Goal: Book appointment/travel/reservation

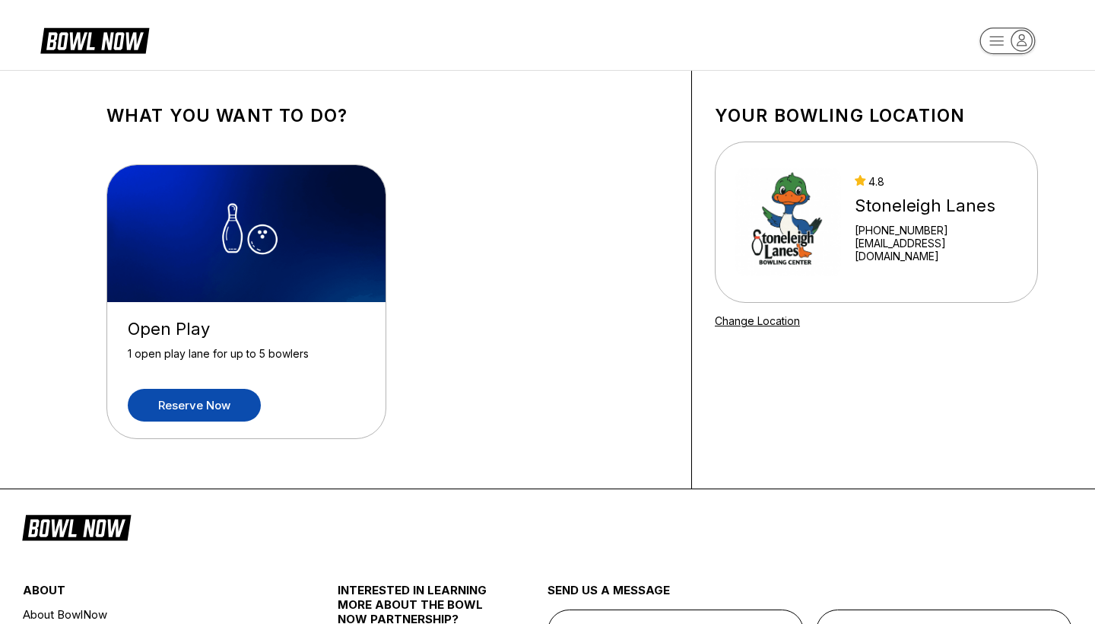
click at [183, 393] on link "Reserve now" at bounding box center [194, 405] width 133 height 33
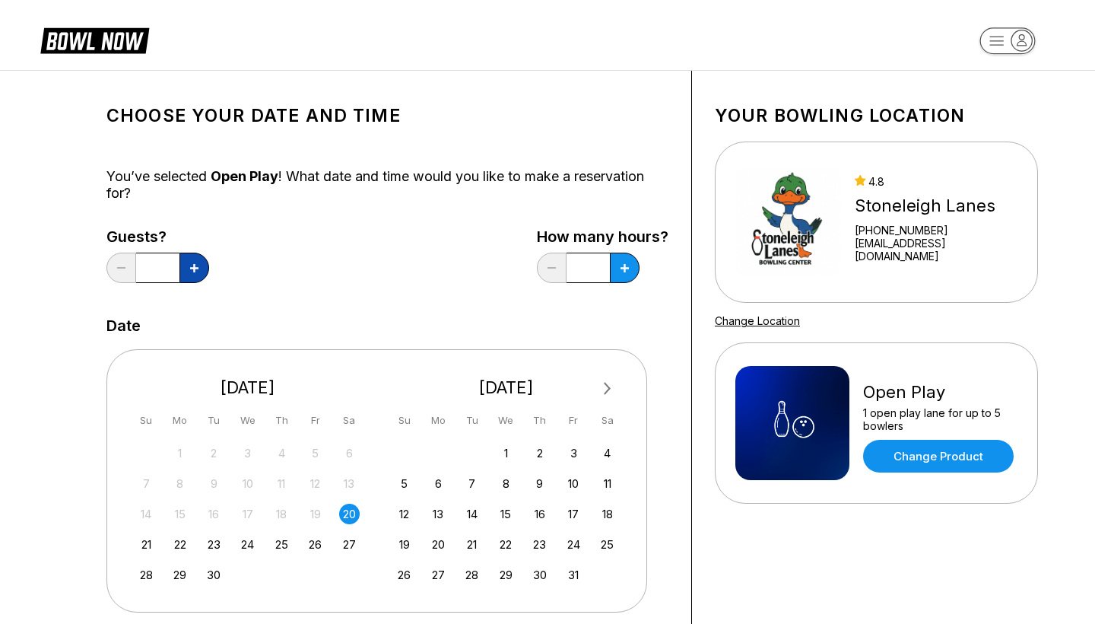
click at [187, 276] on button at bounding box center [194, 267] width 30 height 30
type input "*"
click at [624, 270] on icon at bounding box center [625, 268] width 8 height 8
type input "***"
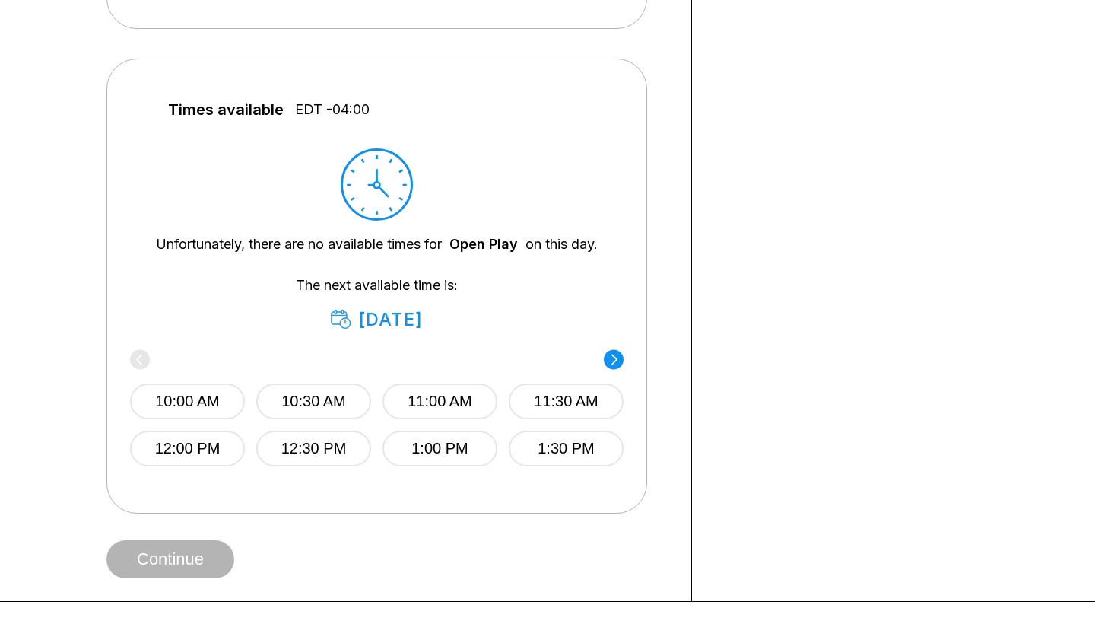
scroll to position [585, 0]
click at [611, 367] on circle at bounding box center [614, 358] width 20 height 20
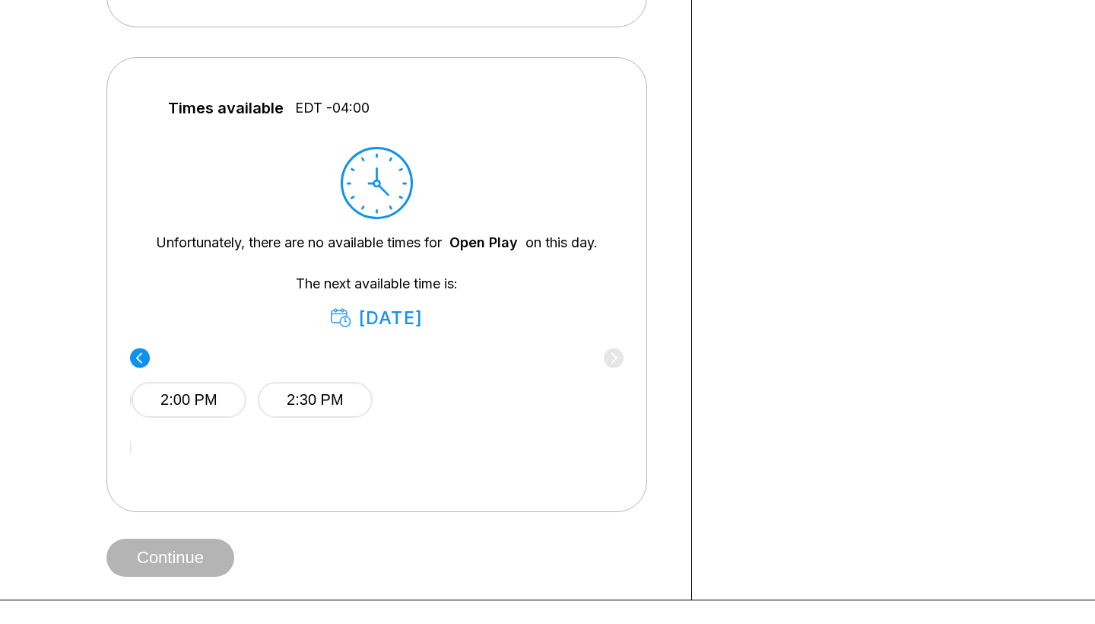
click at [611, 376] on div "2:00 PM 2:30 PM" at bounding box center [379, 396] width 494 height 91
click at [611, 376] on div "2:00 PM 2:30 PM" at bounding box center [377, 396] width 494 height 91
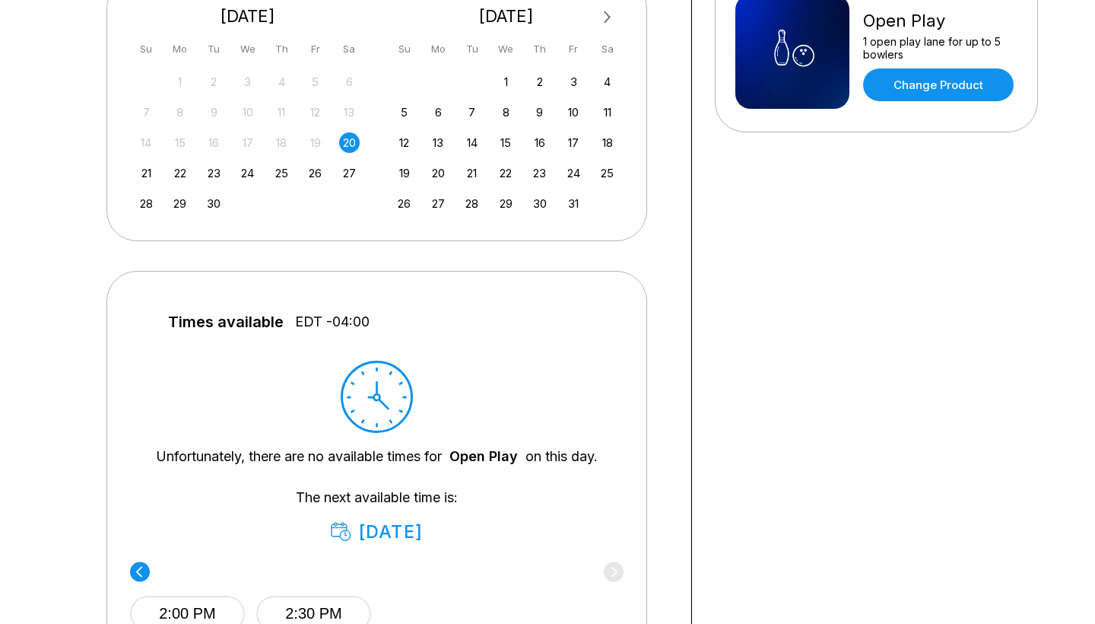
scroll to position [373, 0]
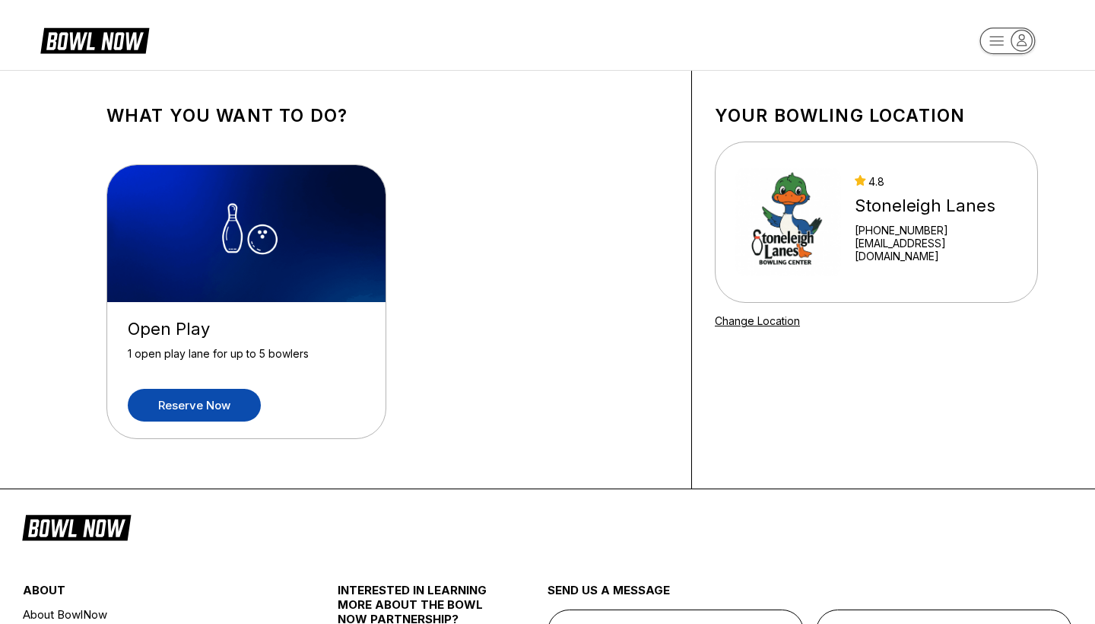
click at [210, 405] on link "Reserve now" at bounding box center [194, 405] width 133 height 33
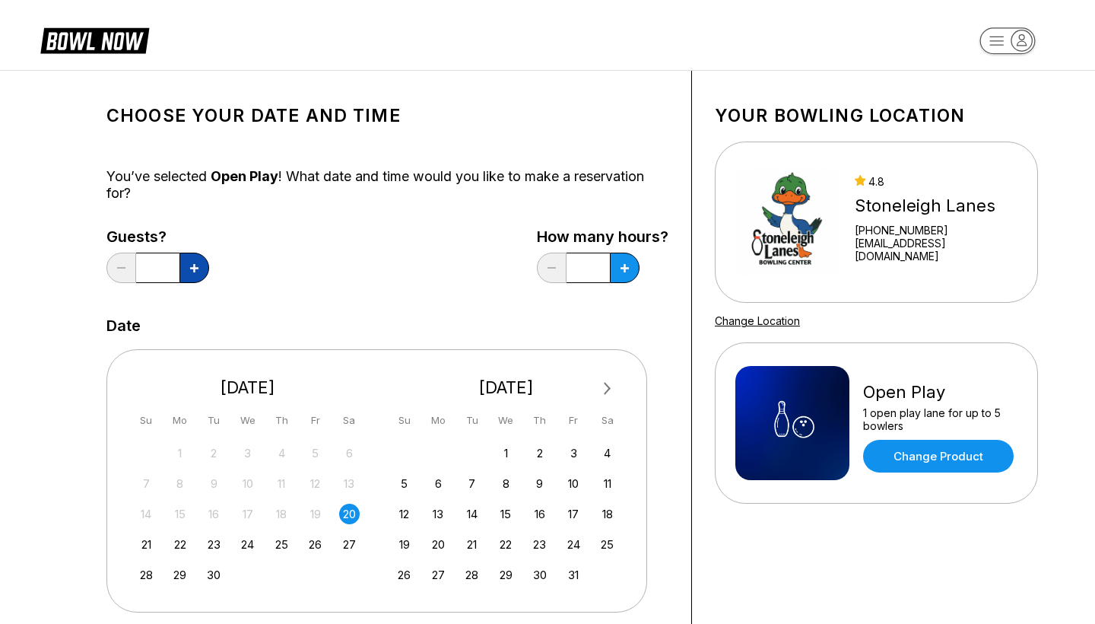
click at [198, 268] on icon at bounding box center [194, 268] width 8 height 8
type input "*"
click at [625, 270] on icon at bounding box center [625, 268] width 8 height 8
click at [550, 268] on icon at bounding box center [552, 268] width 8 height 2
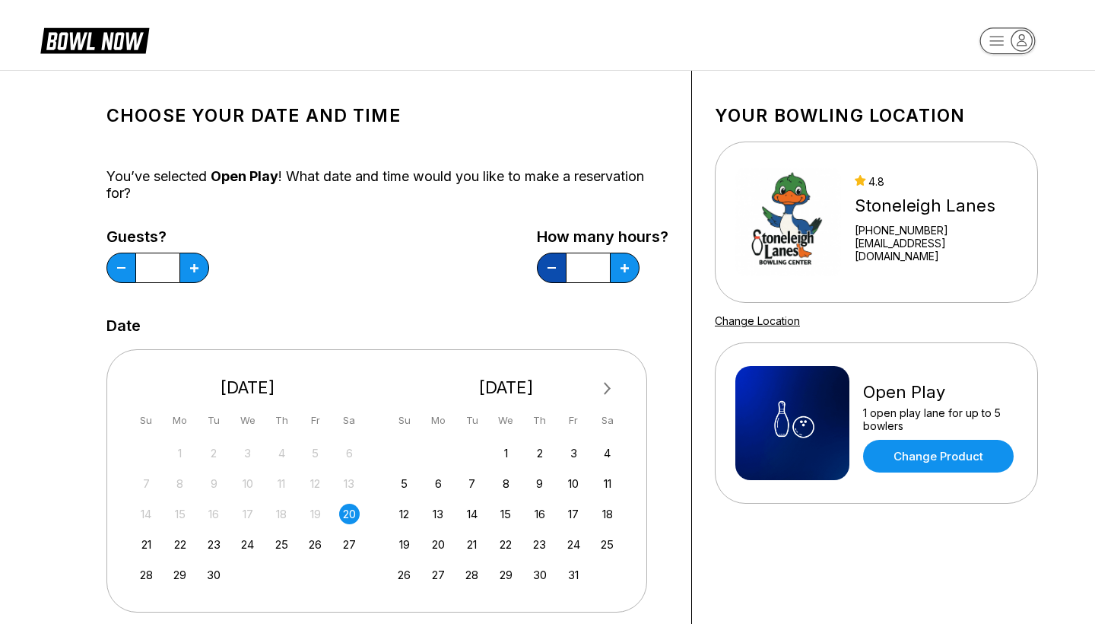
type input "***"
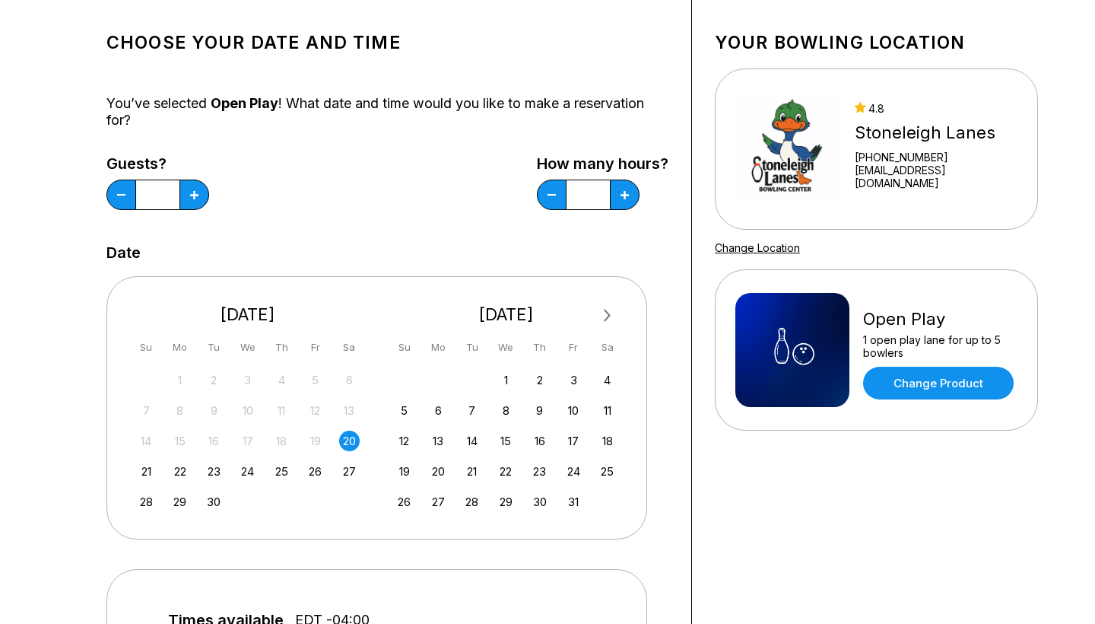
scroll to position [91, 0]
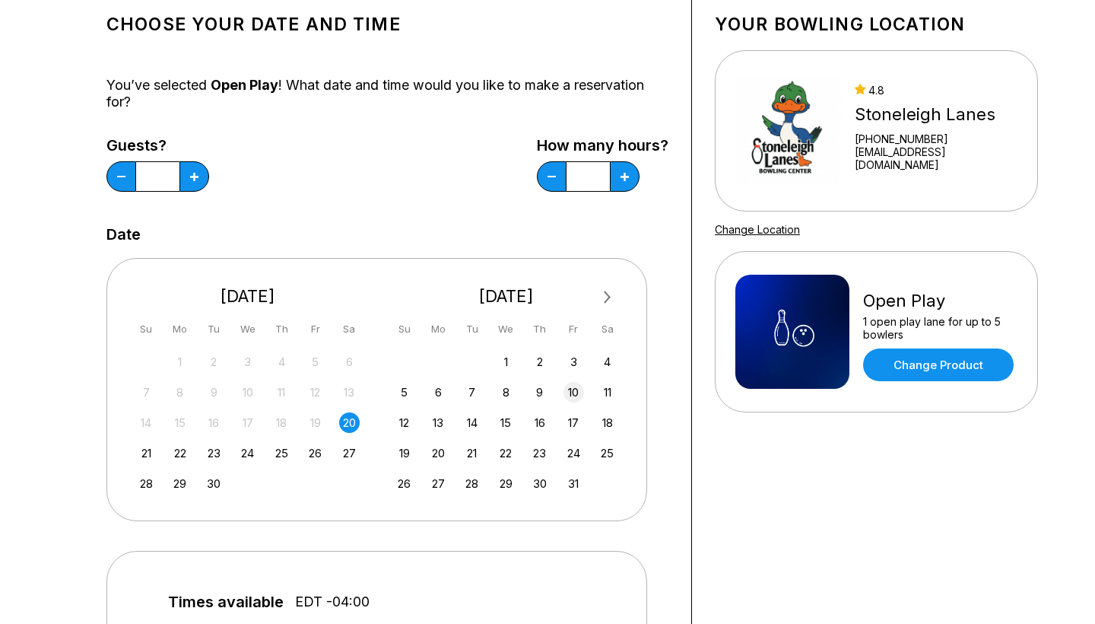
click at [571, 398] on div "10" at bounding box center [573, 392] width 21 height 21
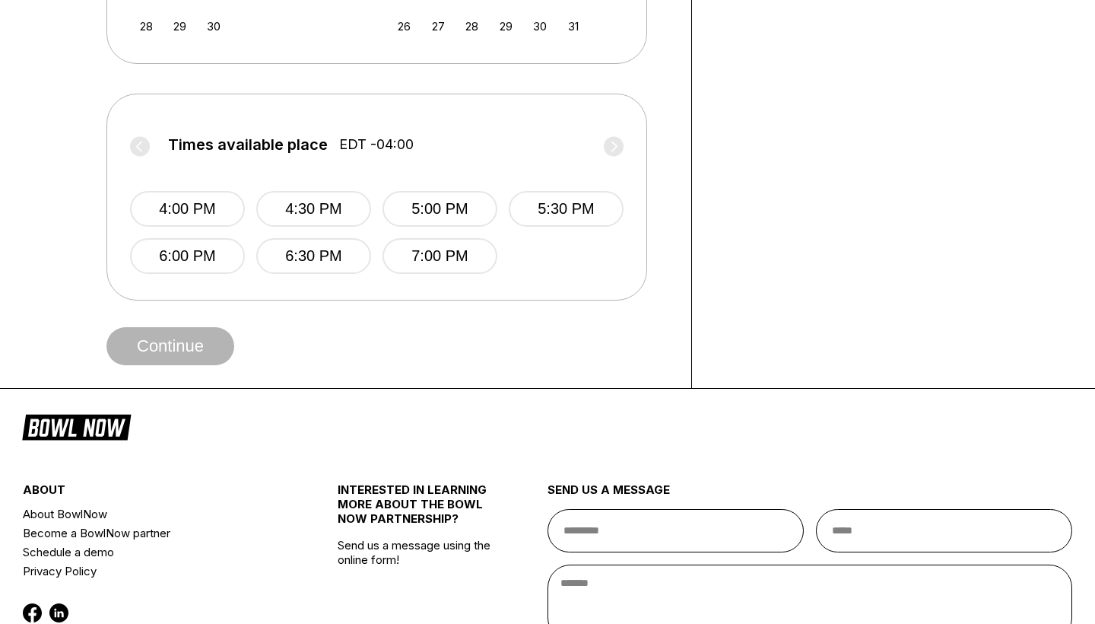
scroll to position [551, 0]
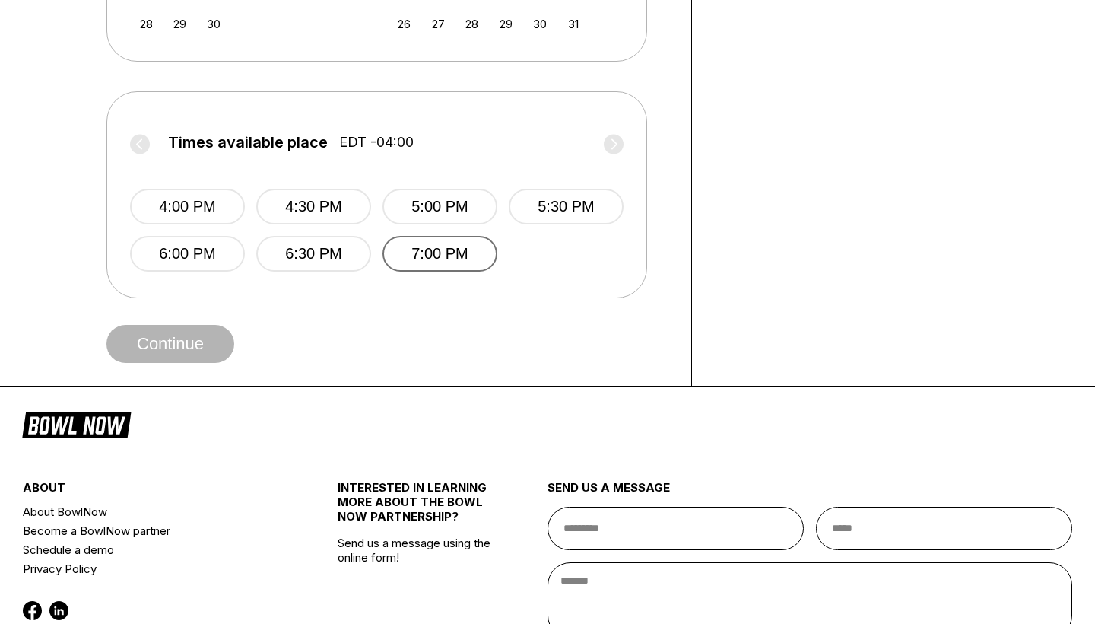
click at [403, 260] on button "7:00 PM" at bounding box center [439, 254] width 115 height 36
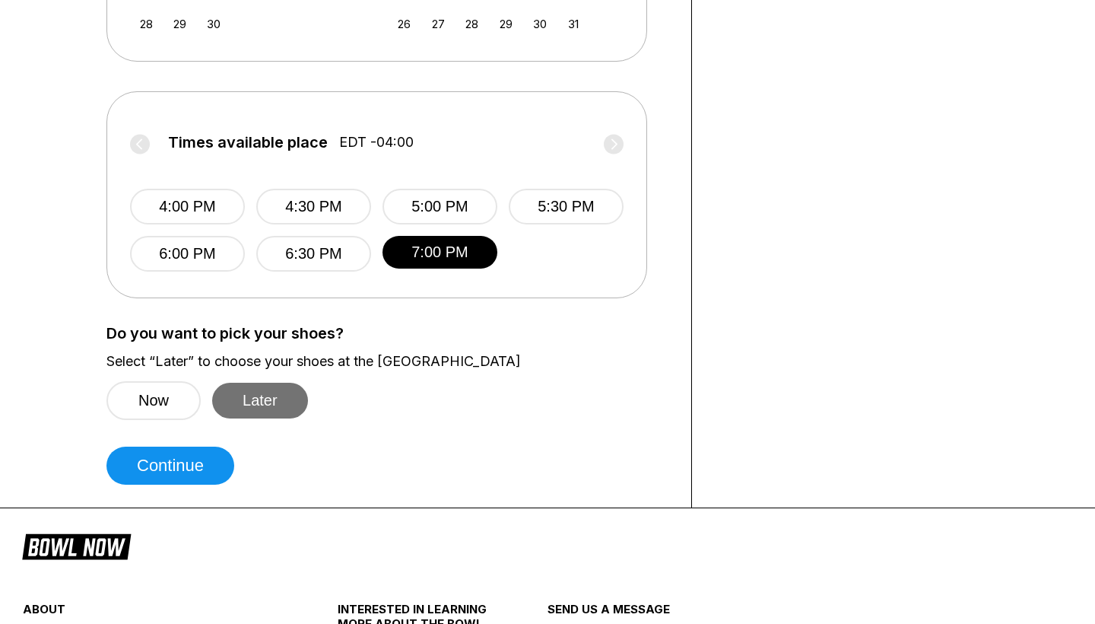
click at [281, 404] on button "Later" at bounding box center [260, 400] width 96 height 36
click at [256, 392] on button "Later" at bounding box center [260, 400] width 96 height 36
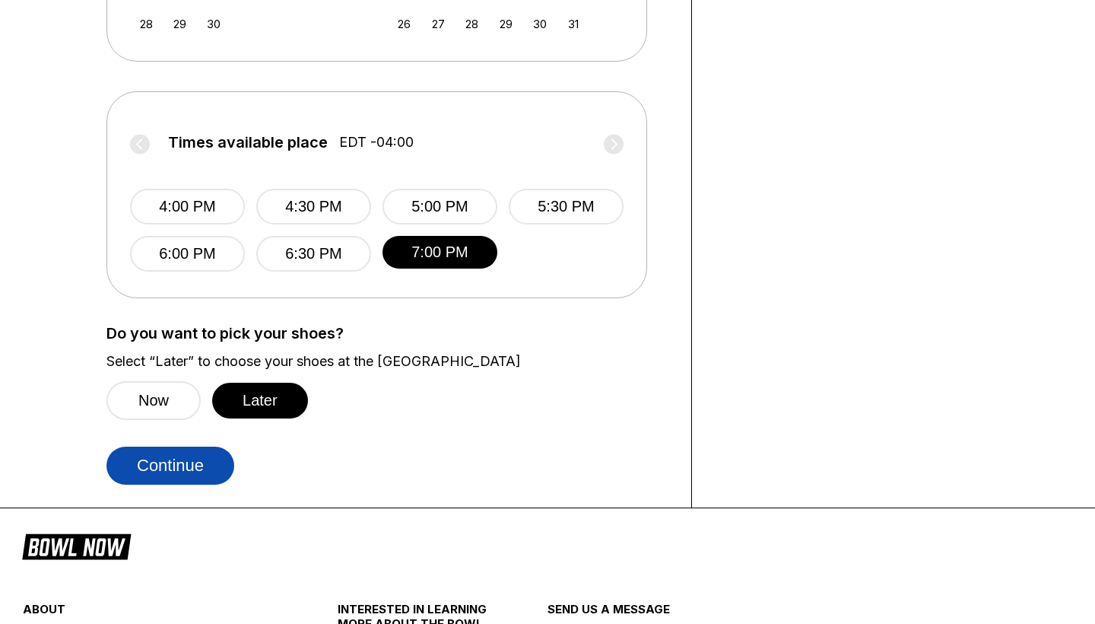
click at [174, 465] on button "Continue" at bounding box center [170, 465] width 128 height 38
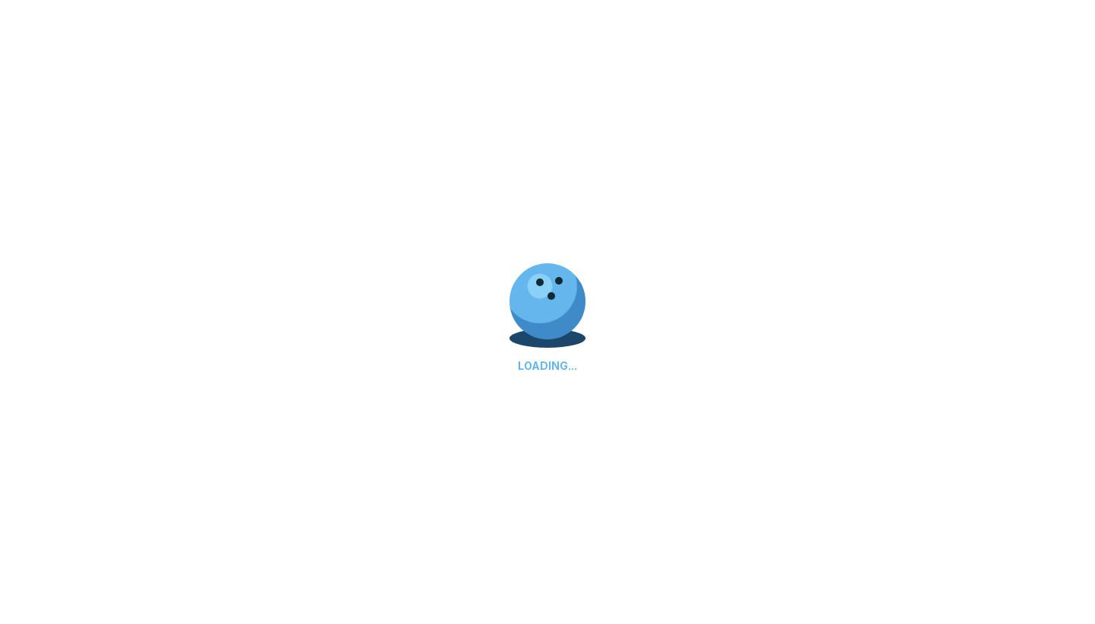
select select "**"
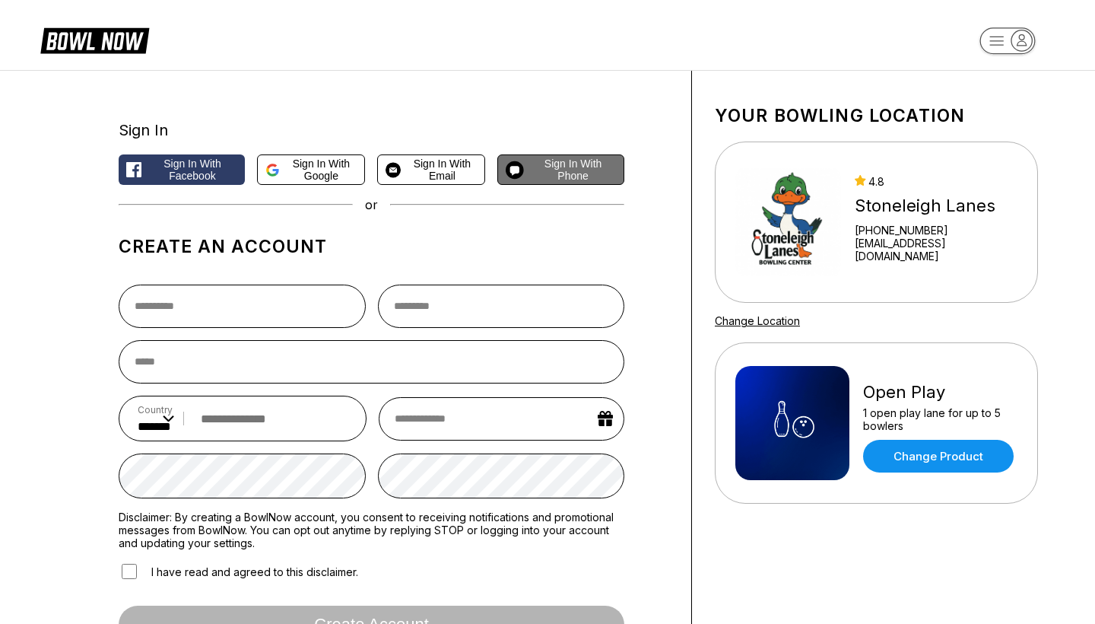
click at [555, 166] on span "Sign in with Phone" at bounding box center [573, 169] width 86 height 24
select select "**"
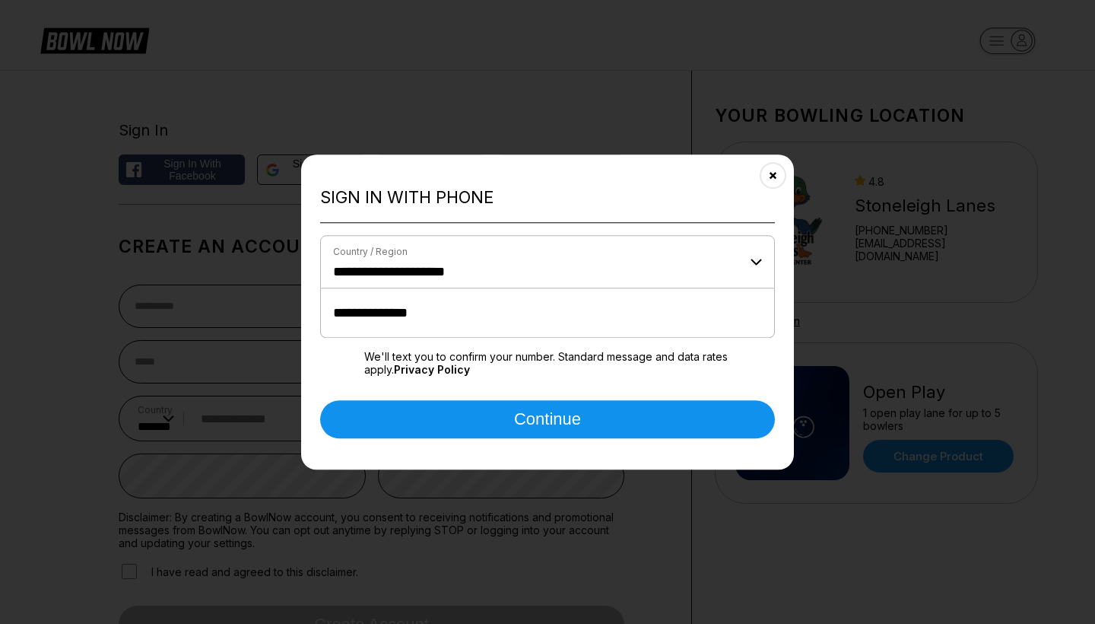
type input "**********"
click at [548, 418] on button "Continue" at bounding box center [547, 419] width 455 height 38
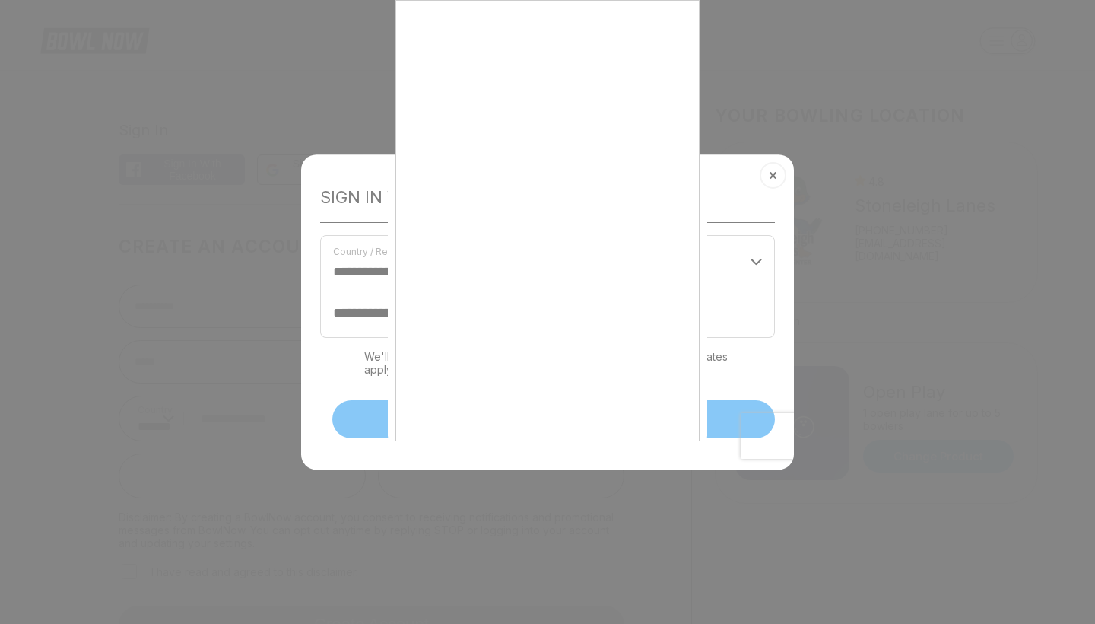
click at [567, 253] on div "A verification code is sent to your phone number. Please check your phone and e…" at bounding box center [547, 269] width 281 height 41
click at [541, 288] on div "A verification code is sent to your phone number. Please check your phone and e…" at bounding box center [547, 269] width 281 height 41
click at [568, 290] on div "Add your Verification Code A verification code is sent to your phone number. Pl…" at bounding box center [547, 311] width 319 height 277
click at [662, 298] on input "text" at bounding box center [547, 319] width 281 height 43
click at [662, 360] on div "Submit" at bounding box center [547, 369] width 281 height 31
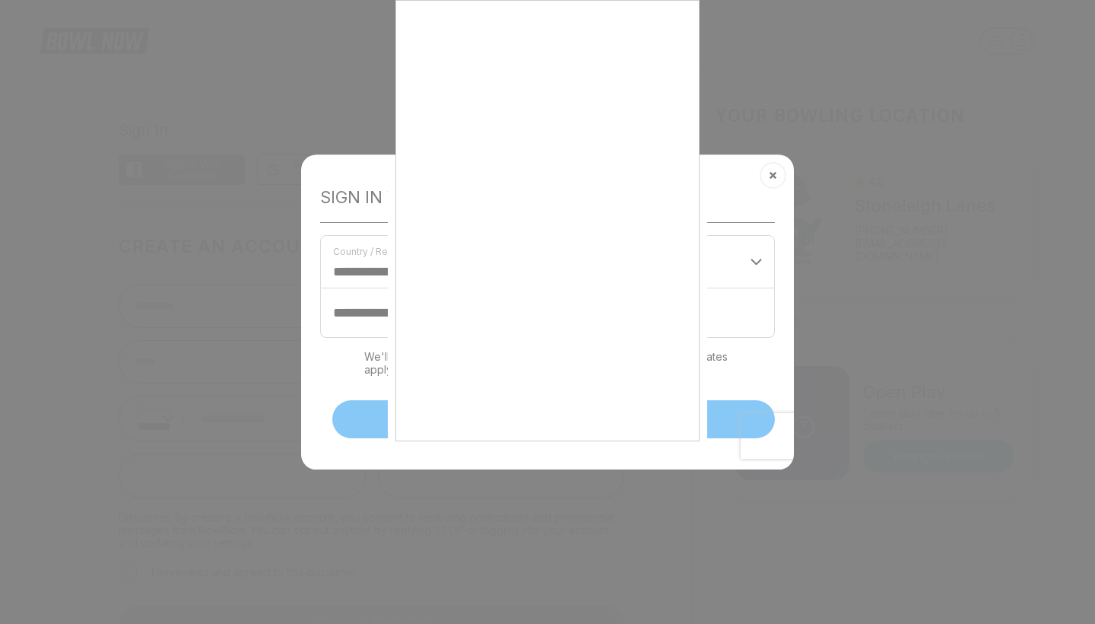
click at [607, 361] on div "Submit" at bounding box center [547, 369] width 281 height 31
click at [500, 355] on div "Submit" at bounding box center [547, 369] width 281 height 31
click at [436, 346] on div "Add your Verification Code A verification code is sent to your phone number. Pl…" at bounding box center [547, 311] width 319 height 277
drag, startPoint x: 435, startPoint y: 348, endPoint x: 573, endPoint y: 359, distance: 138.9
click at [573, 360] on div "Add your Verification Code A verification code is sent to your phone number. Pl…" at bounding box center [547, 311] width 319 height 277
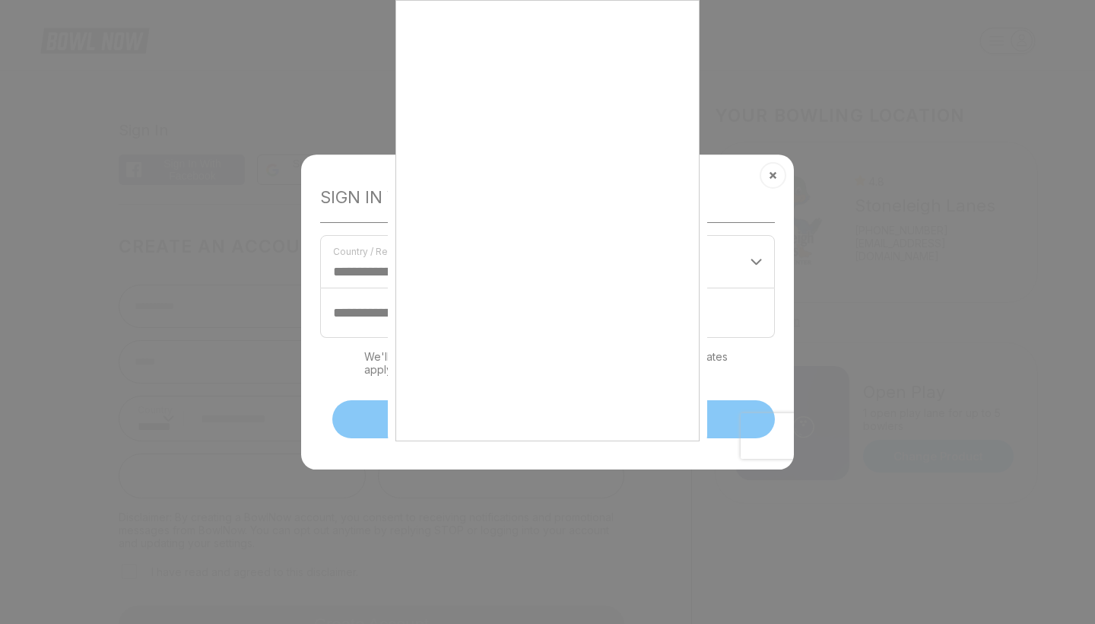
click at [627, 419] on div "Resend Code" at bounding box center [547, 408] width 281 height 22
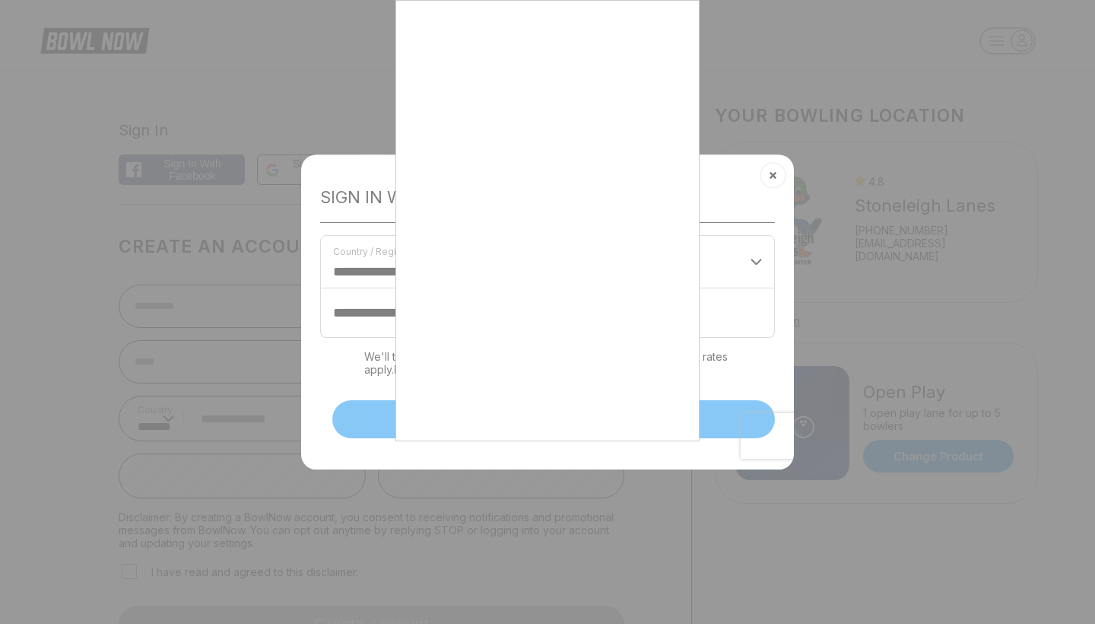
click at [726, 188] on h2 "Sign in with Phone" at bounding box center [547, 198] width 455 height 21
click at [608, 298] on input "**********" at bounding box center [547, 312] width 455 height 49
click at [782, 168] on button "Close" at bounding box center [772, 175] width 37 height 37
